Goal: Task Accomplishment & Management: Manage account settings

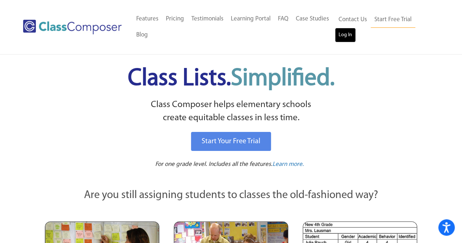
click at [348, 39] on link "Log In" at bounding box center [345, 35] width 21 height 15
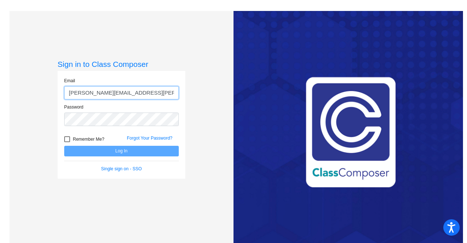
type input "shannon.walsh@lcps.org"
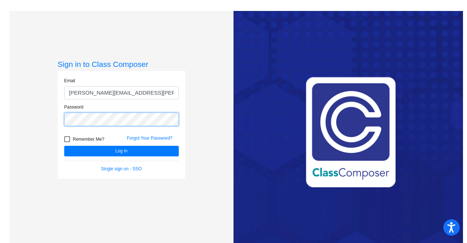
click at [64, 146] on button "Log In" at bounding box center [121, 151] width 115 height 11
